Goal: Find specific page/section: Find specific page/section

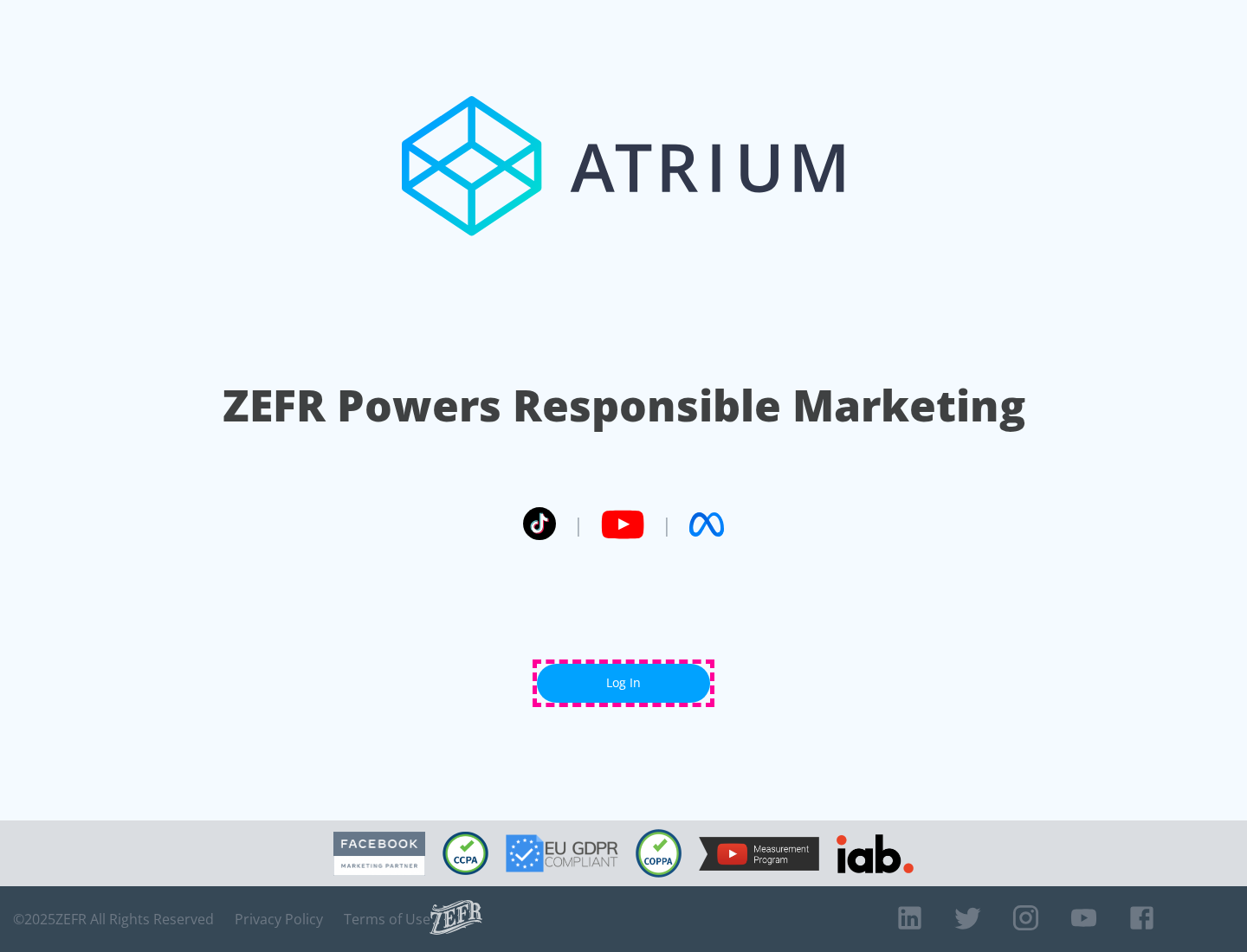
click at [624, 682] on link "Log In" at bounding box center [623, 683] width 173 height 39
